Goal: Contribute content: Add original content to the website for others to see

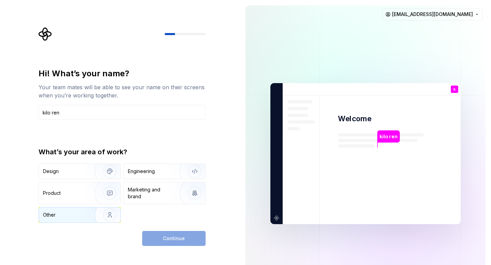
type input "kilo ren"
click at [107, 214] on img "button" at bounding box center [106, 215] width 44 height 46
click at [190, 234] on button "Continue" at bounding box center [173, 238] width 63 height 15
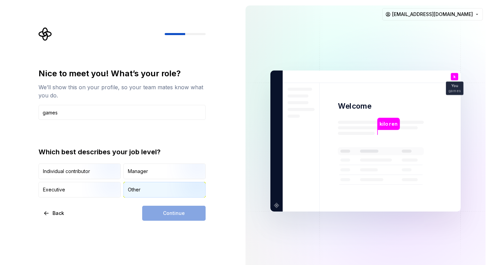
type input "games"
drag, startPoint x: 158, startPoint y: 194, endPoint x: 158, endPoint y: 206, distance: 12.3
click at [158, 194] on div "Other" at bounding box center [165, 190] width 82 height 15
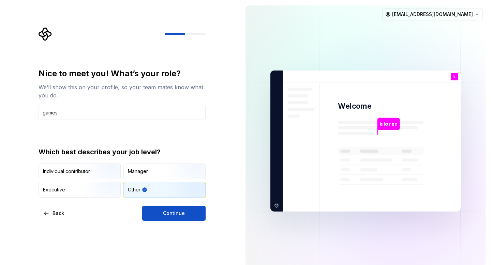
click at [167, 221] on div "Nice to meet you! What’s your role? We’ll show this on your profile, so your te…" at bounding box center [120, 141] width 240 height 282
click at [183, 217] on button "Continue" at bounding box center [173, 213] width 63 height 15
click at [191, 208] on div "Continue" at bounding box center [173, 213] width 63 height 15
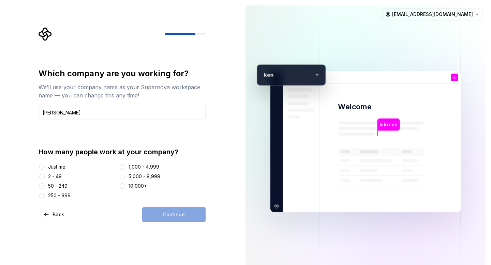
type input "ken"
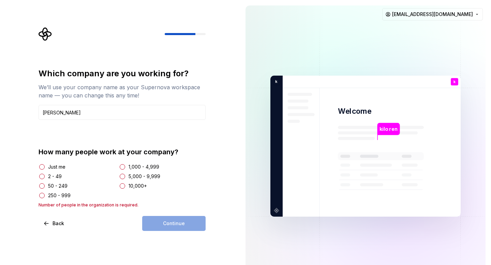
click at [45, 175] on div at bounding box center [42, 176] width 7 height 7
click at [43, 175] on button "2 - 49" at bounding box center [41, 176] width 5 height 5
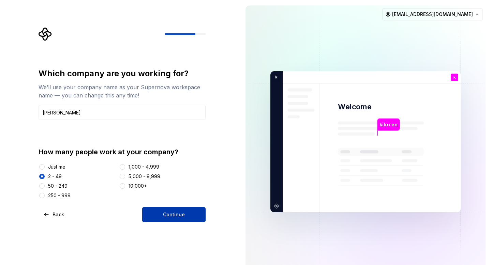
click at [181, 207] on button "Continue" at bounding box center [173, 214] width 63 height 15
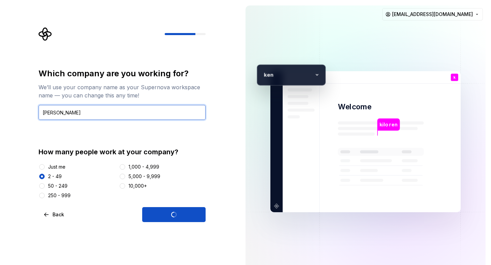
click at [48, 107] on input "ken" at bounding box center [122, 112] width 167 height 15
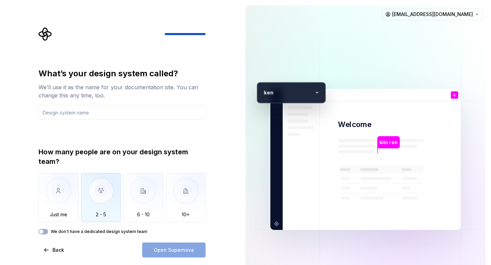
click at [106, 190] on img "button" at bounding box center [101, 196] width 40 height 46
click at [162, 246] on div "Open Supernova" at bounding box center [173, 250] width 63 height 15
click at [41, 235] on div "What’s your design system called? We’ll use it as the name for your documentati…" at bounding box center [122, 163] width 167 height 190
click at [41, 228] on div "How many people are on your design system team? Just me 2 - 5 6 - 10 10+ We don…" at bounding box center [122, 190] width 167 height 87
click at [46, 233] on button "We don't have a dedicated design system team" at bounding box center [44, 231] width 10 height 5
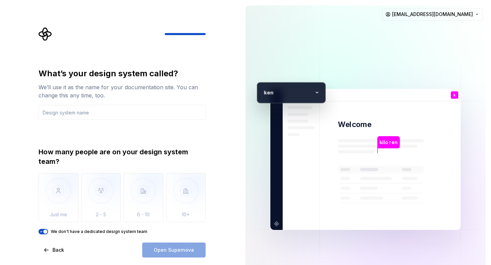
click at [174, 251] on div "Open Supernova" at bounding box center [173, 250] width 63 height 15
click at [158, 108] on input "text" at bounding box center [122, 112] width 167 height 15
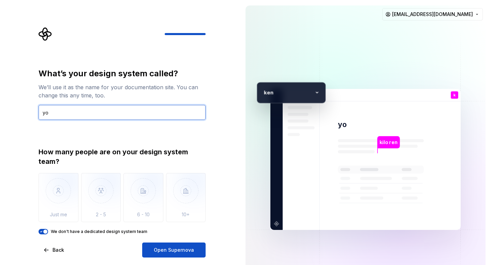
type input "yo"
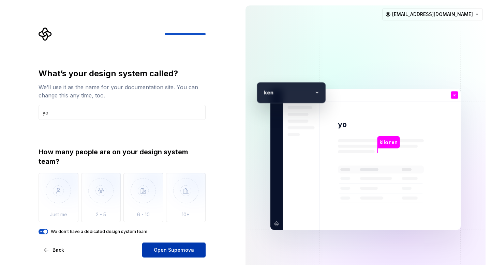
click at [195, 243] on button "Open Supernova" at bounding box center [173, 250] width 63 height 15
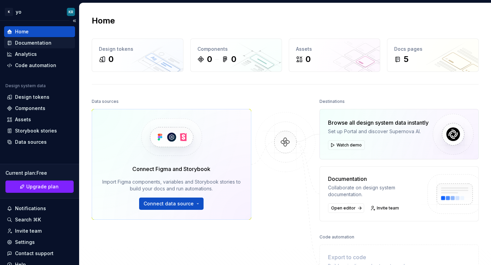
click at [42, 41] on div "Documentation" at bounding box center [33, 43] width 37 height 7
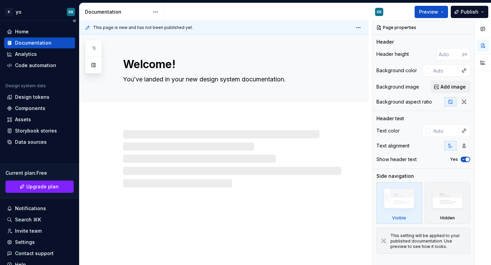
type textarea "*"
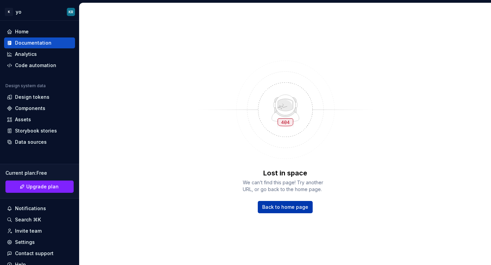
drag, startPoint x: 293, startPoint y: 207, endPoint x: 285, endPoint y: 206, distance: 8.6
click at [293, 207] on span "Back to home page" at bounding box center [285, 207] width 46 height 7
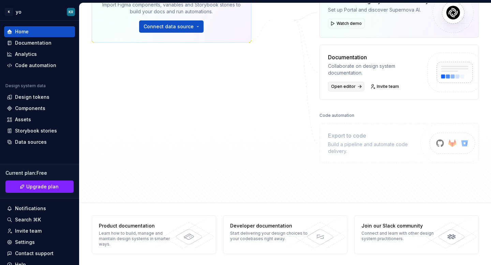
scroll to position [122, 0]
click at [29, 46] on div "Documentation" at bounding box center [33, 43] width 37 height 7
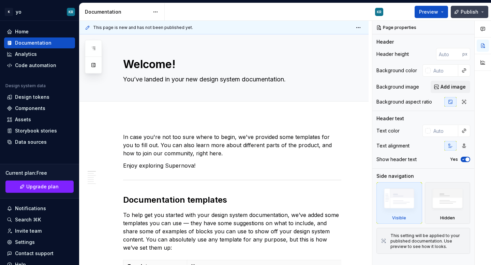
click at [461, 13] on button "Publish" at bounding box center [470, 12] width 38 height 12
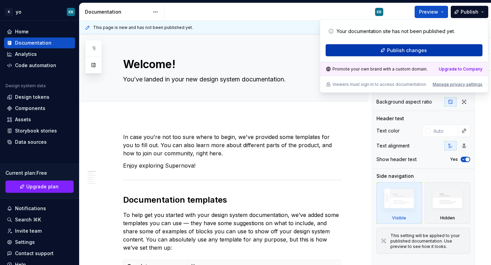
click at [433, 50] on button "Publish changes" at bounding box center [404, 50] width 157 height 12
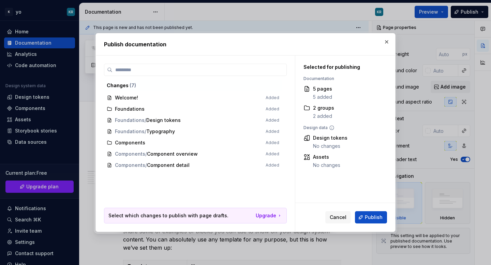
drag, startPoint x: 133, startPoint y: 95, endPoint x: 178, endPoint y: 96, distance: 45.0
click at [136, 96] on span "Welcome! Added" at bounding box center [193, 97] width 178 height 11
drag, startPoint x: 208, startPoint y: 96, endPoint x: 186, endPoint y: 97, distance: 21.9
click at [196, 98] on span "Welcome! Added" at bounding box center [193, 97] width 178 height 11
drag, startPoint x: 141, startPoint y: 34, endPoint x: 90, endPoint y: 45, distance: 51.7
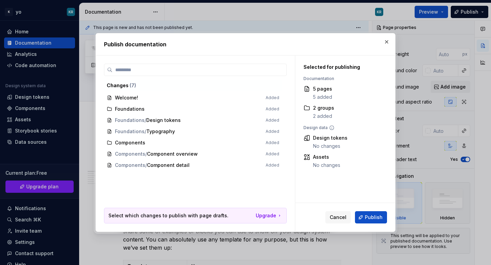
click at [141, 35] on div "Publish documentation" at bounding box center [246, 44] width 300 height 22
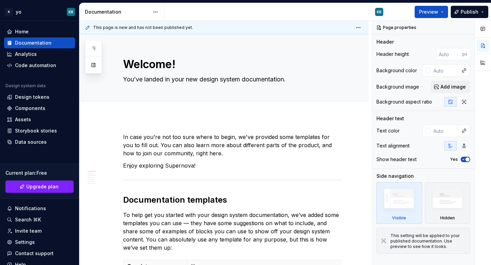
drag, startPoint x: 31, startPoint y: 118, endPoint x: 170, endPoint y: 124, distance: 138.6
click at [47, 65] on div "Code automation" at bounding box center [35, 65] width 41 height 7
type textarea "*"
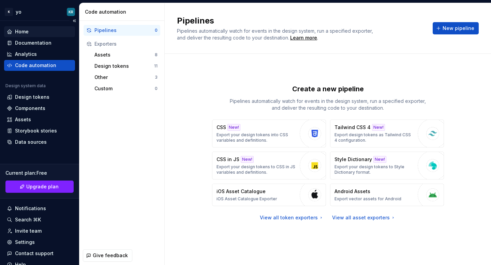
click at [29, 31] on div "Home" at bounding box center [40, 31] width 66 height 7
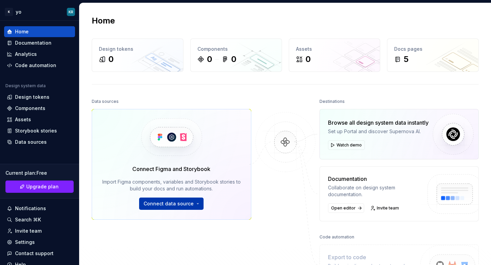
click at [183, 208] on button "Connect data source" at bounding box center [171, 204] width 64 height 12
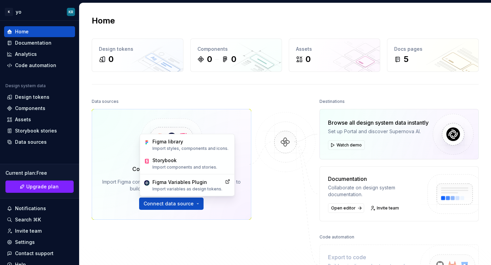
click at [247, 181] on div "Connect Figma and Storybook Import Figma components, variables and Storybook st…" at bounding box center [172, 164] width 160 height 111
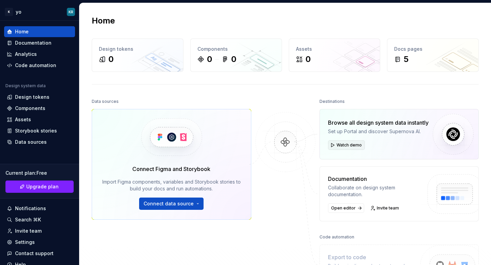
click at [345, 145] on span "Watch demo" at bounding box center [349, 145] width 25 height 5
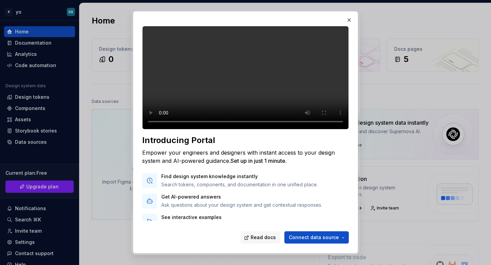
click at [350, 15] on button "button" at bounding box center [350, 20] width 10 height 10
